Goal: Navigation & Orientation: Understand site structure

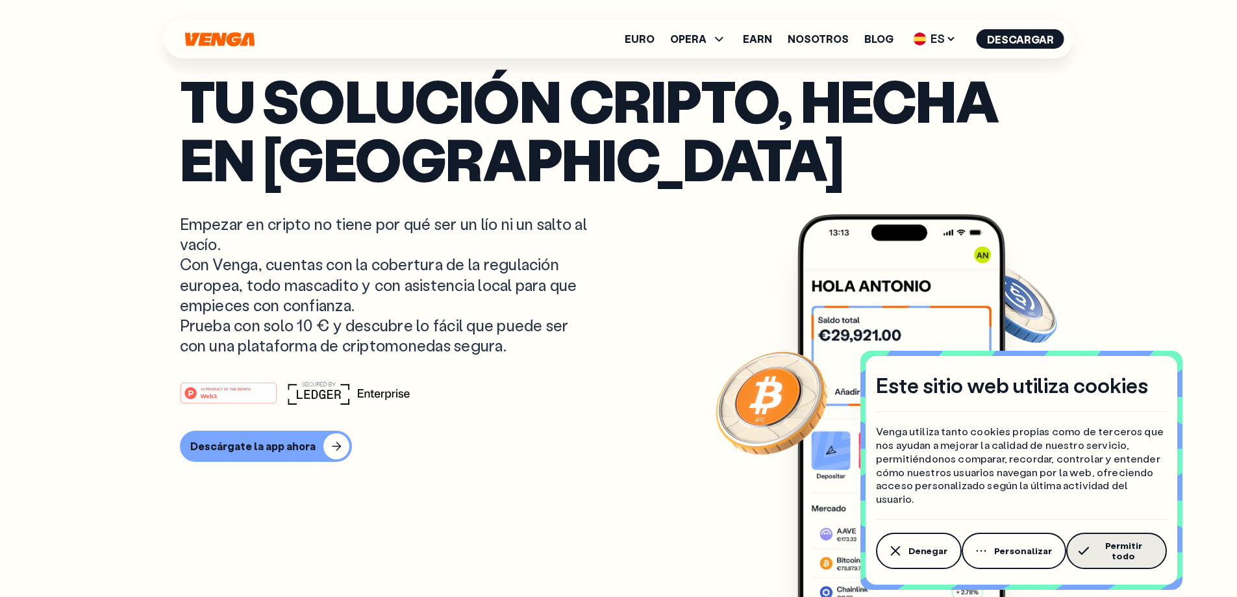
click at [1147, 555] on span "Permitir todo" at bounding box center [1123, 550] width 58 height 21
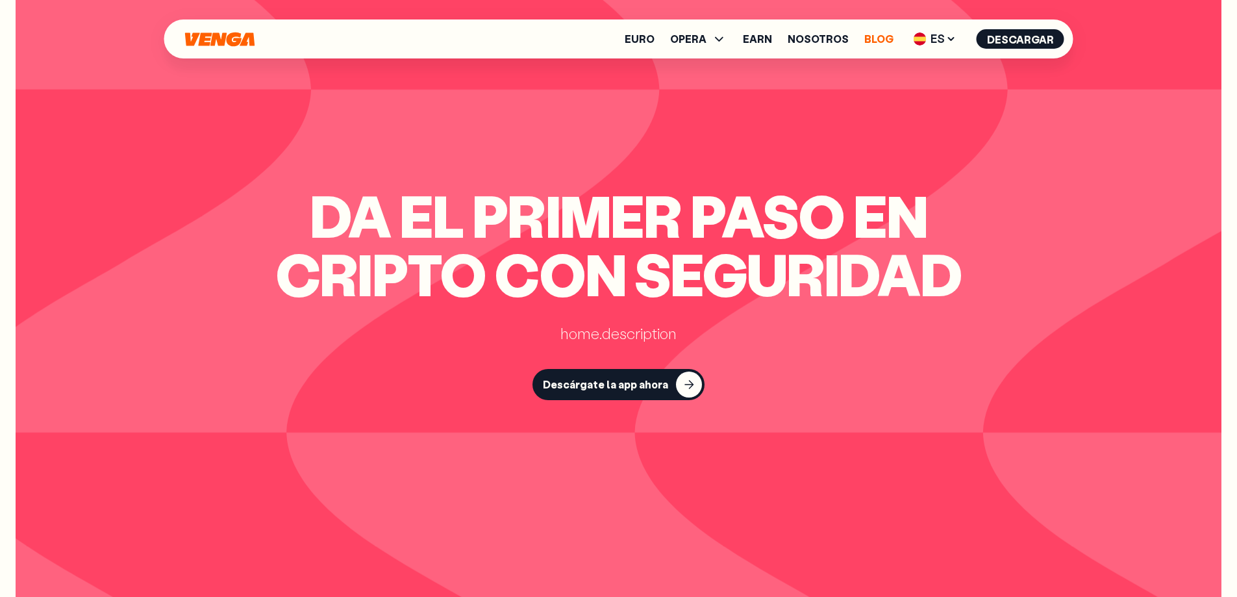
scroll to position [3501, 0]
click at [878, 35] on link "Blog" at bounding box center [878, 39] width 29 height 10
click at [802, 39] on link "Nosotros" at bounding box center [818, 39] width 61 height 10
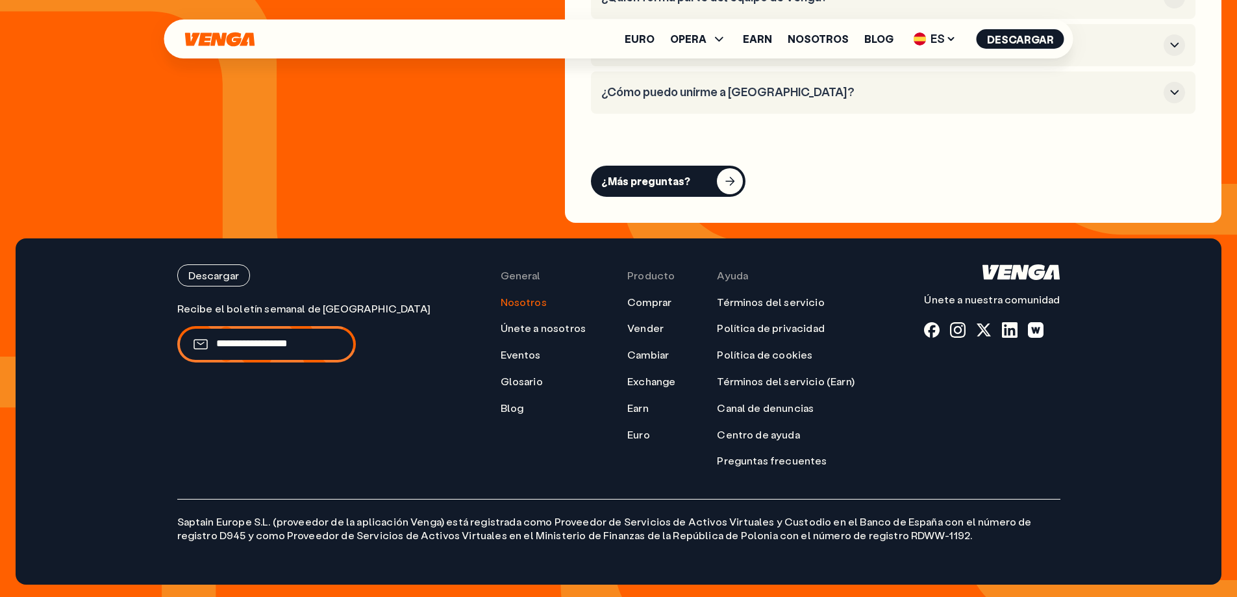
scroll to position [5308, 0]
